Goal: Information Seeking & Learning: Check status

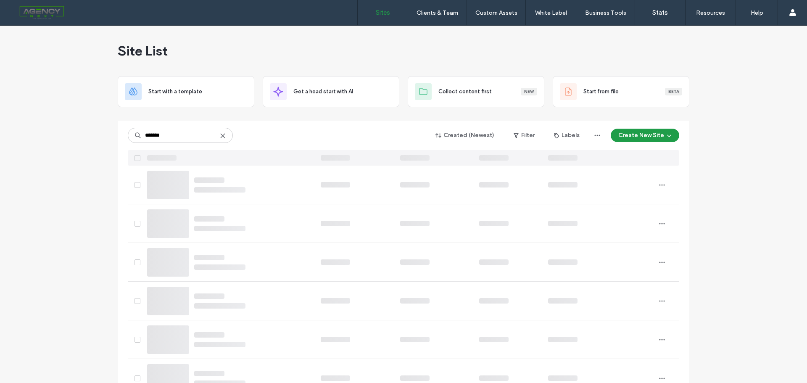
type input "*******"
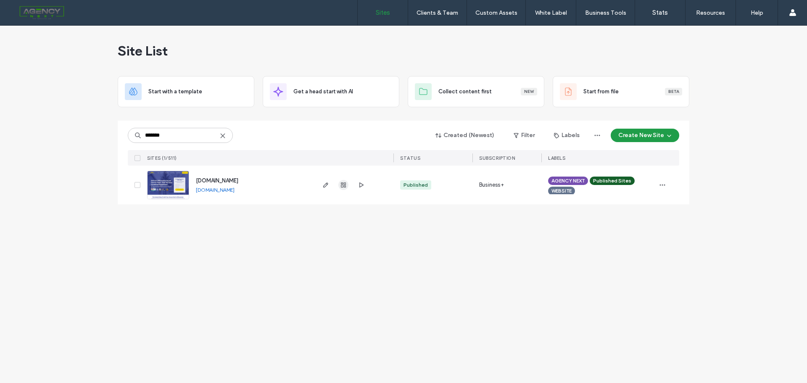
click at [345, 184] on icon "button" at bounding box center [343, 185] width 7 height 7
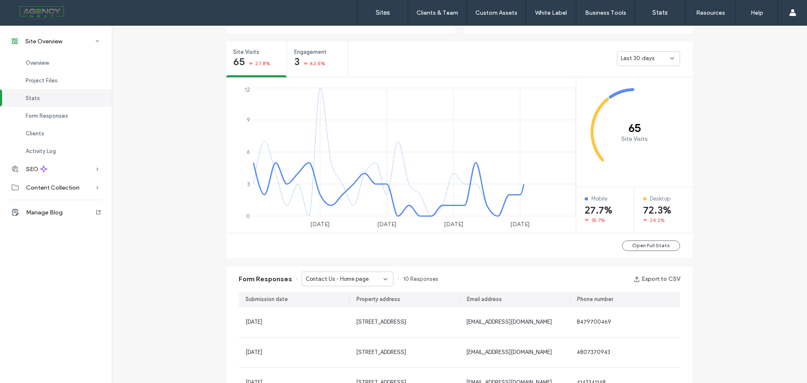
scroll to position [378, 0]
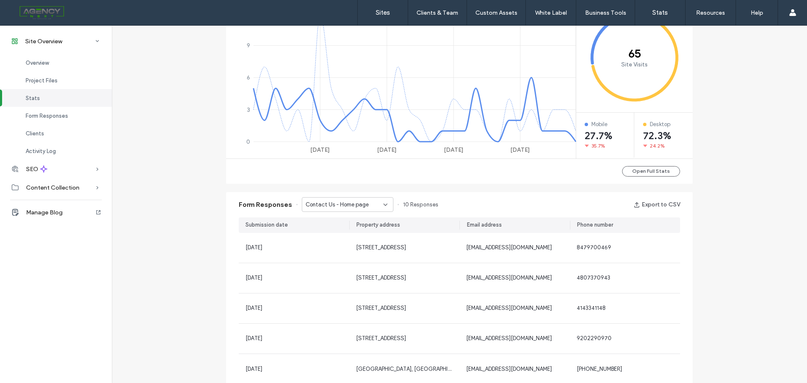
click at [356, 200] on div "Contact Us - Home page" at bounding box center [348, 204] width 92 height 15
click at [340, 235] on span "Contact Us - Fair Cash Offer popup" at bounding box center [341, 234] width 81 height 8
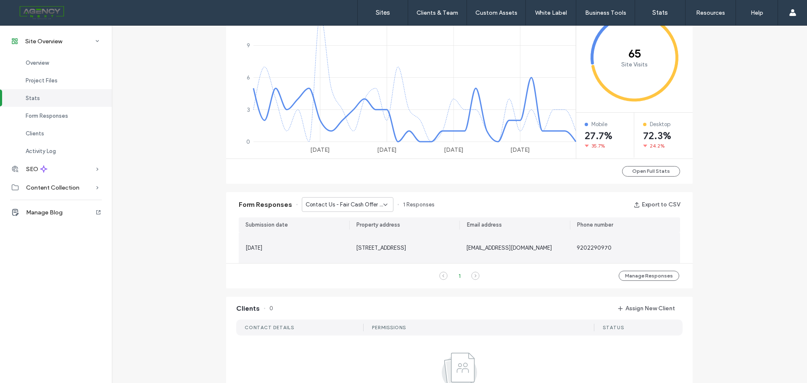
scroll to position [316, 0]
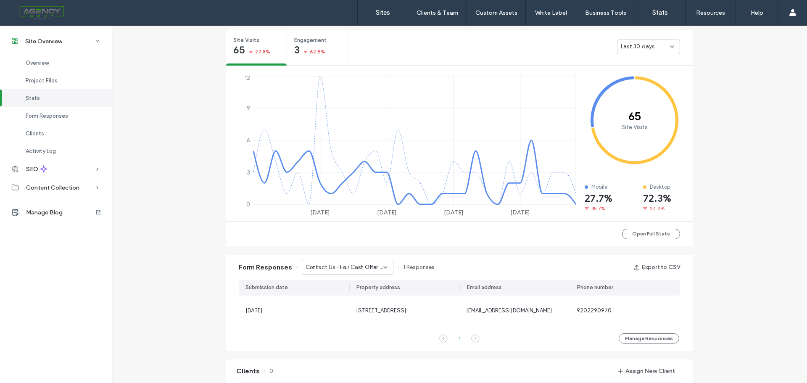
click at [354, 265] on span "Contact Us - Fair Cash Offer popup" at bounding box center [345, 267] width 78 height 8
click at [354, 291] on div "Contact Us - Fair Cash Offer popup" at bounding box center [343, 296] width 91 height 15
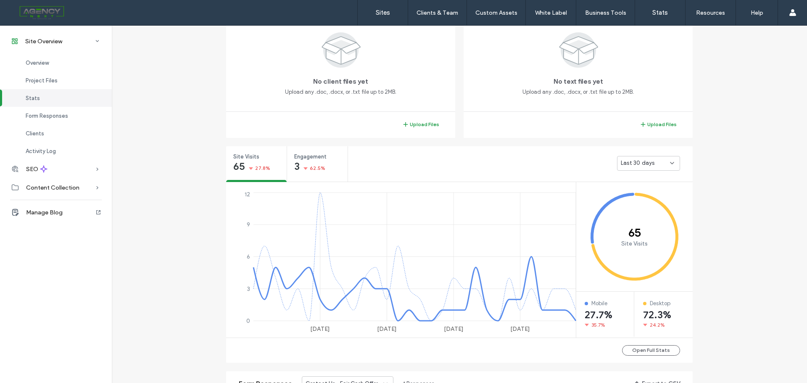
scroll to position [148, 0]
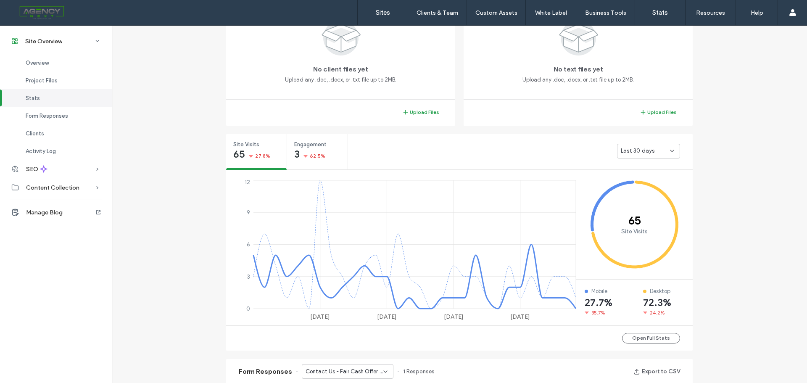
scroll to position [210, 0]
click at [671, 154] on icon at bounding box center [672, 152] width 7 height 7
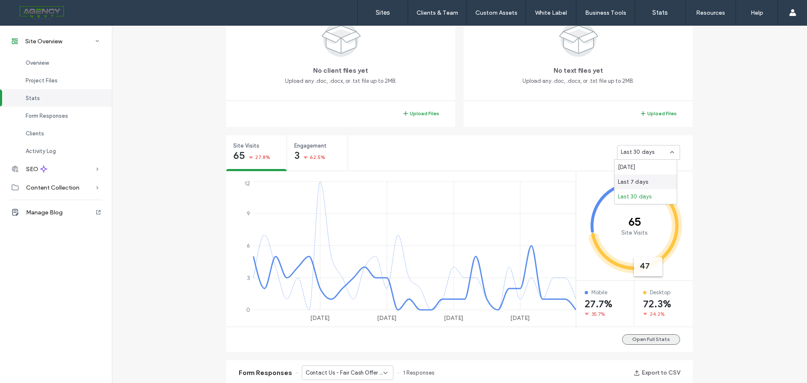
click at [648, 338] on button "Open Full Stats" at bounding box center [651, 339] width 58 height 11
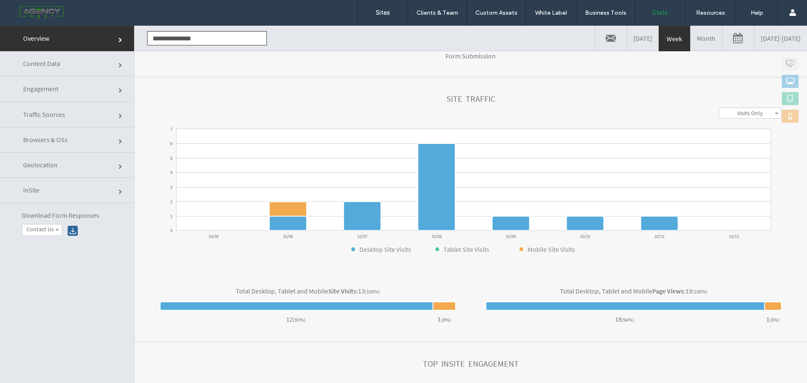
scroll to position [27, 0]
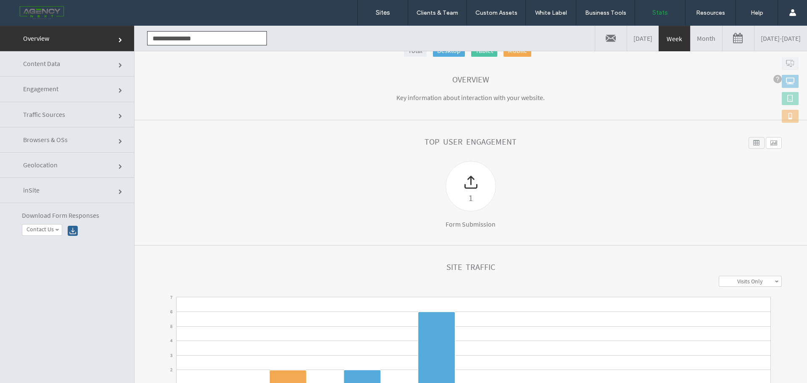
click at [723, 39] on link at bounding box center [739, 38] width 32 height 25
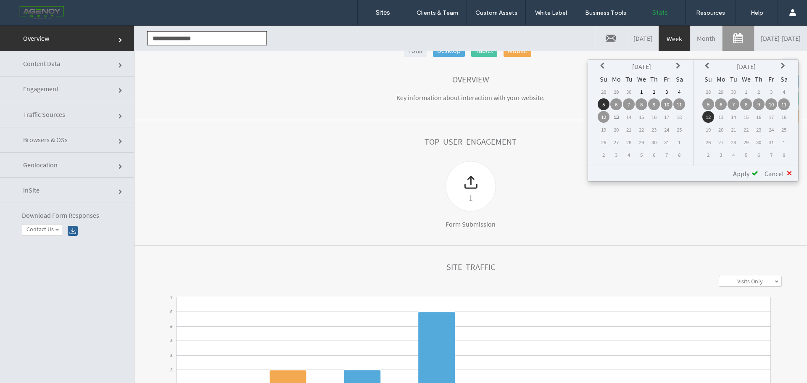
click at [722, 118] on td "13" at bounding box center [721, 117] width 12 height 12
click at [711, 118] on td "12" at bounding box center [708, 117] width 12 height 12
click at [605, 69] on icon at bounding box center [603, 66] width 7 height 7
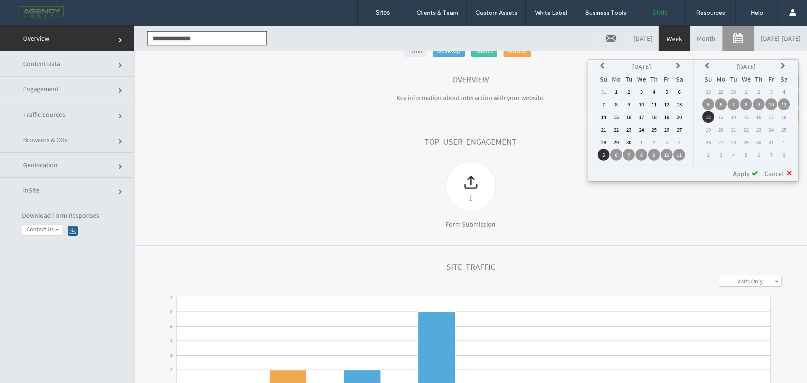
click at [605, 69] on icon at bounding box center [603, 66] width 7 height 7
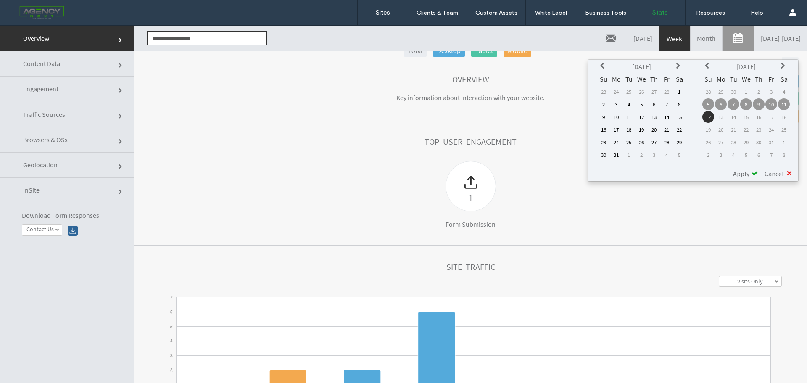
click at [681, 91] on td "1" at bounding box center [679, 92] width 12 height 12
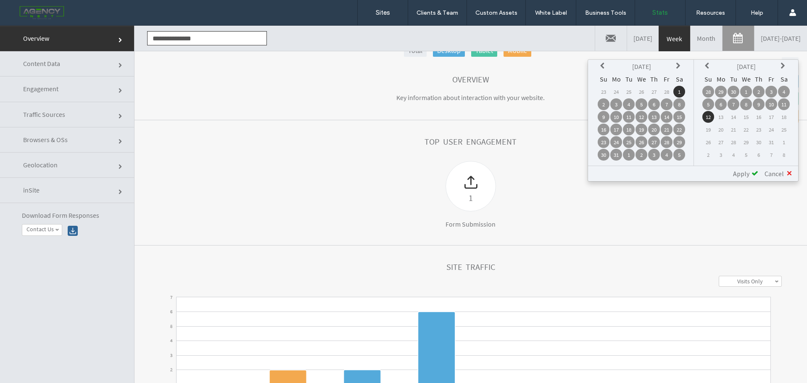
click at [744, 174] on span "Apply" at bounding box center [741, 173] width 16 height 8
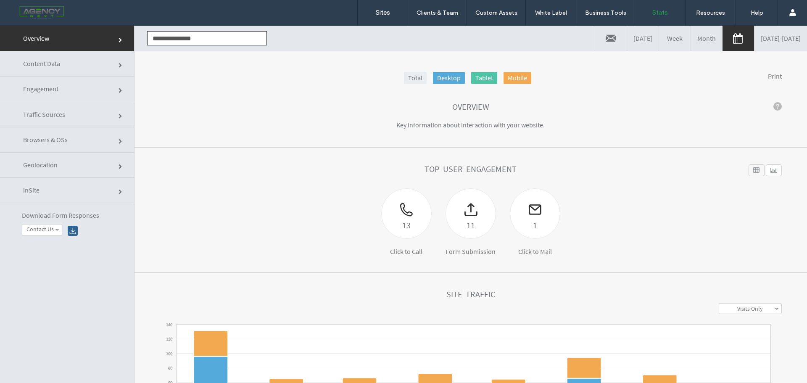
scroll to position [195, 0]
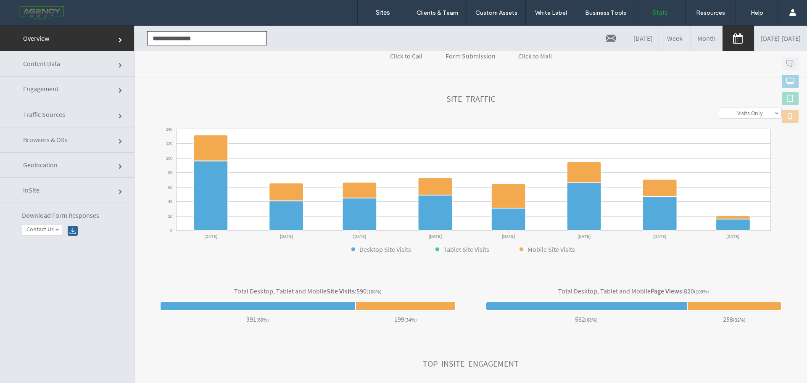
click at [725, 116] on link "Visits Only" at bounding box center [750, 113] width 62 height 10
click at [734, 144] on label "Visits + Views" at bounding box center [750, 145] width 32 height 8
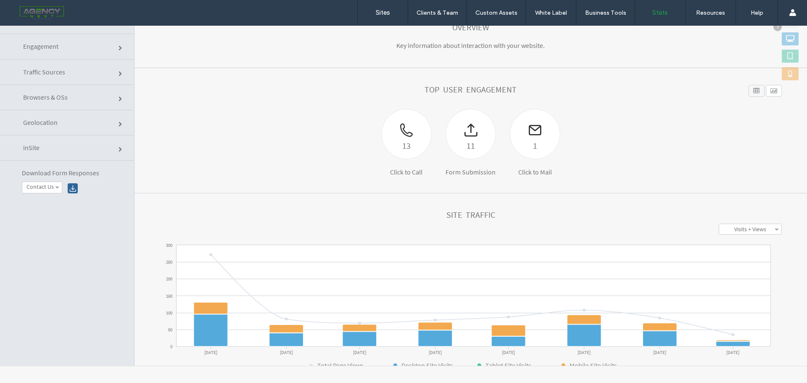
scroll to position [27, 0]
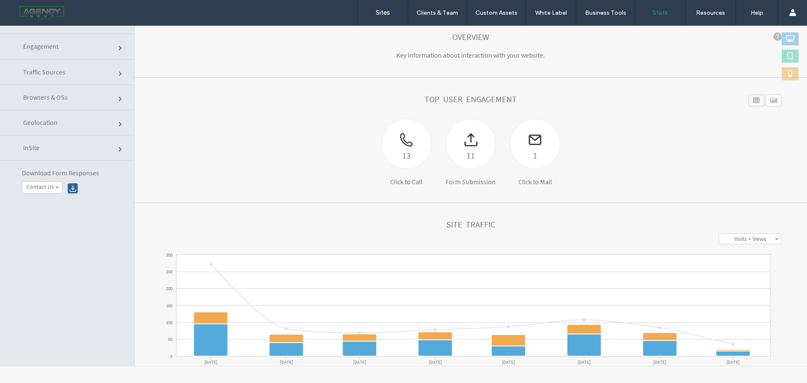
click at [116, 74] on link "Traffic Sources" at bounding box center [67, 72] width 134 height 25
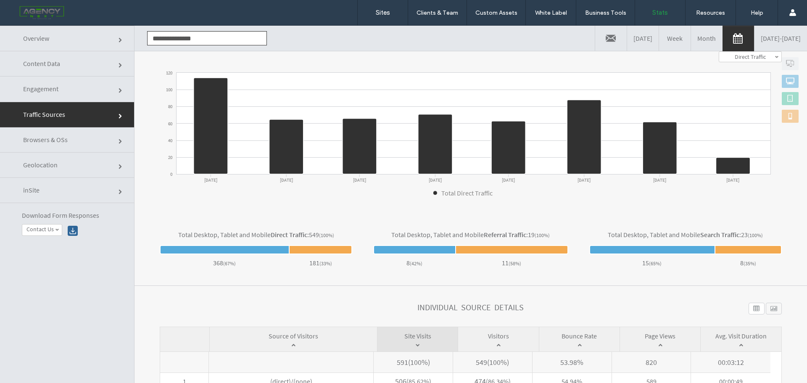
scroll to position [168, 0]
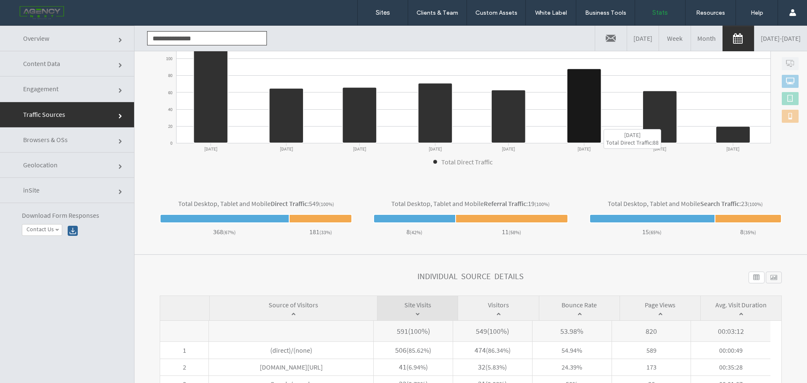
click at [575, 120] on icon at bounding box center [584, 106] width 34 height 74
click at [757, 177] on section "**********" at bounding box center [471, 80] width 673 height 203
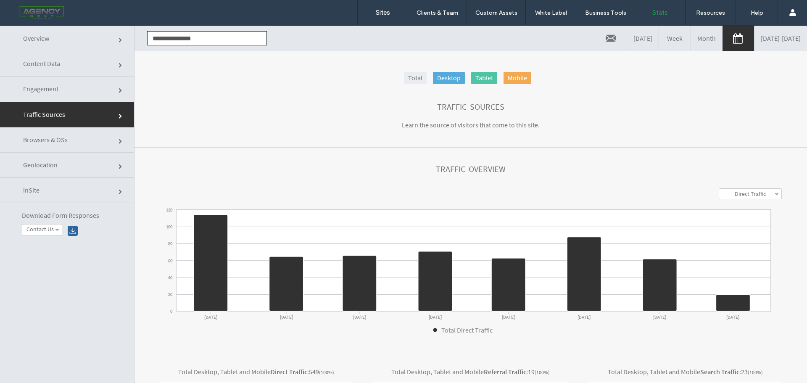
click at [770, 194] on div "Direct Traffic" at bounding box center [750, 193] width 63 height 11
click at [755, 222] on label "Search Traffic" at bounding box center [750, 226] width 33 height 8
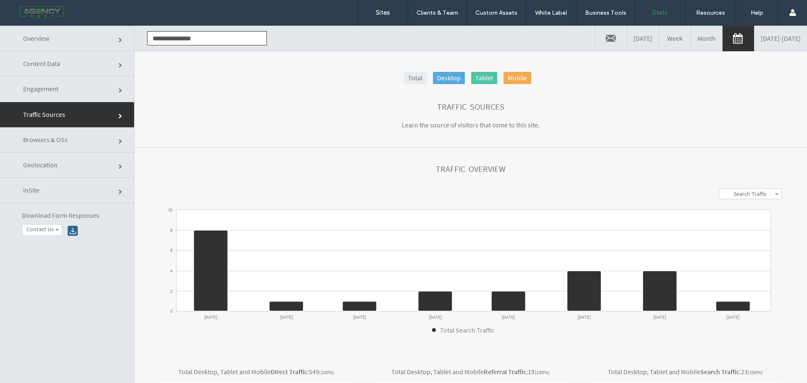
click at [746, 188] on div "Search Traffic" at bounding box center [750, 193] width 63 height 11
click at [745, 216] on label "Referral Traffic" at bounding box center [750, 215] width 36 height 8
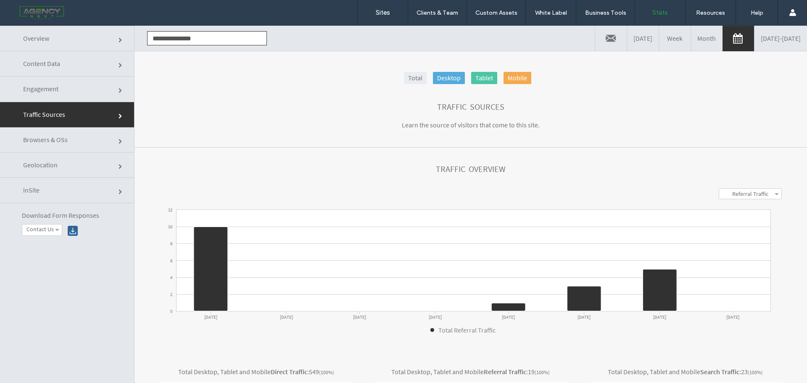
click at [732, 196] on label "Referral Traffic" at bounding box center [750, 194] width 36 height 8
click at [734, 225] on label "Search Traffic" at bounding box center [750, 226] width 33 height 8
